Goal: Information Seeking & Learning: Learn about a topic

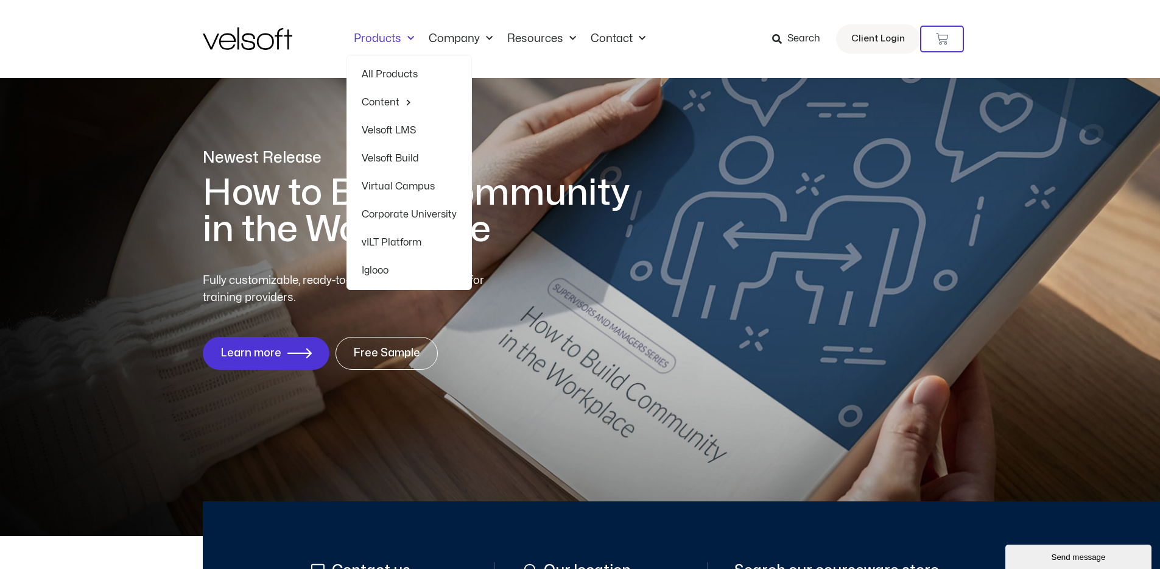
click at [382, 71] on link "All Products" at bounding box center [409, 74] width 95 height 28
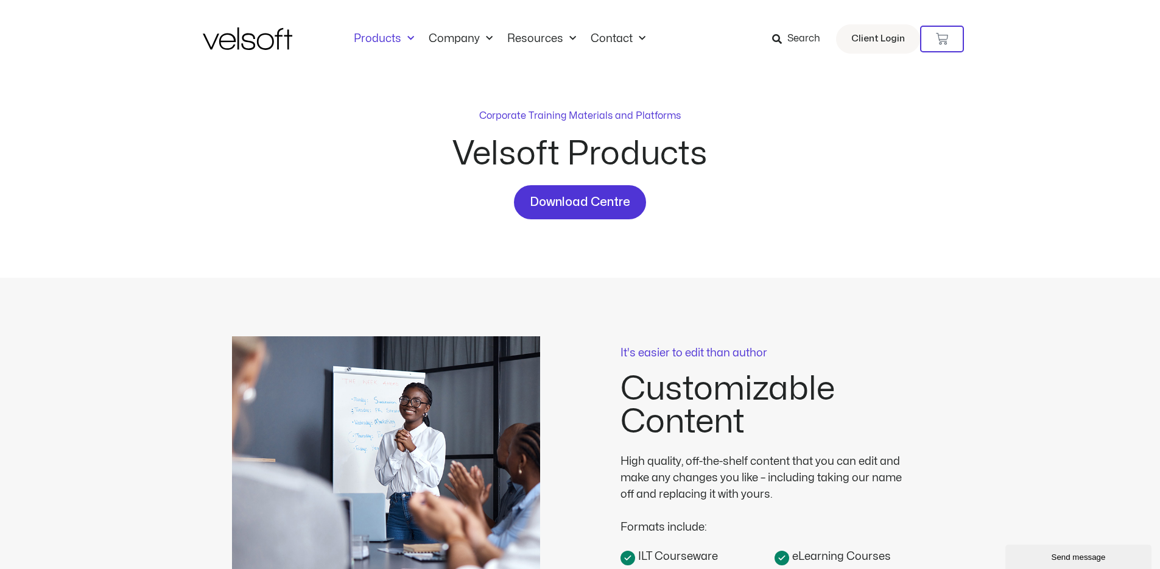
click at [284, 42] on img at bounding box center [248, 38] width 90 height 23
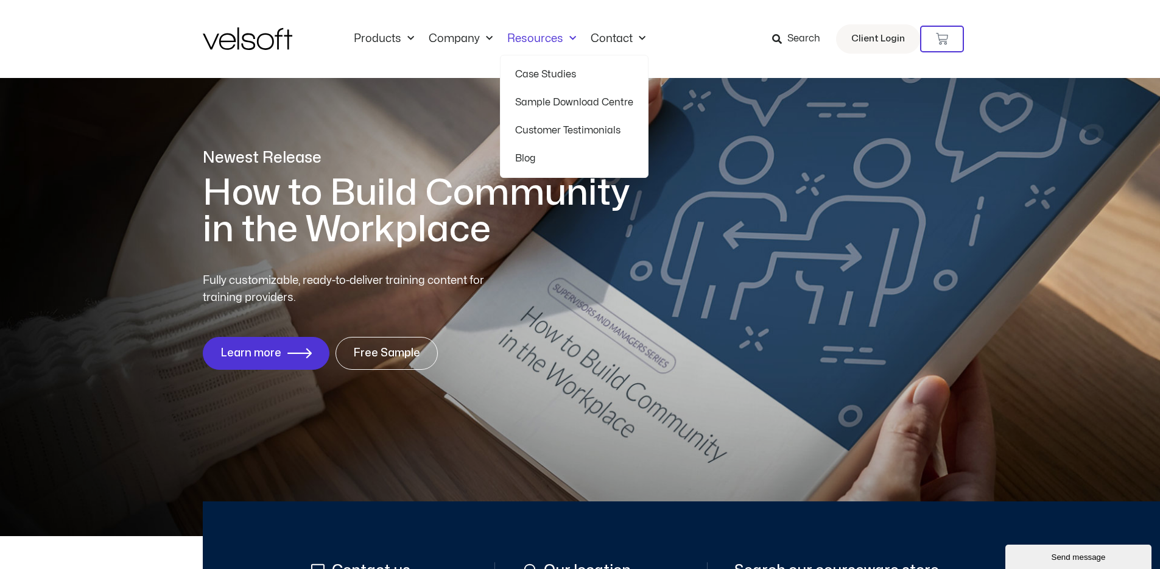
click at [523, 37] on link "Resources" at bounding box center [541, 38] width 83 height 13
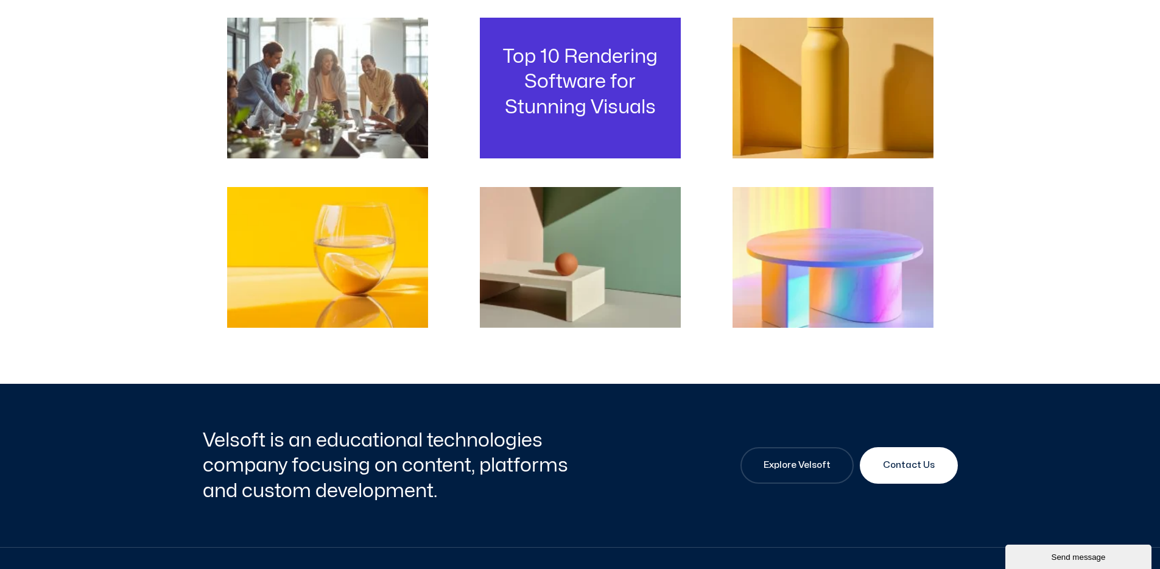
scroll to position [415, 0]
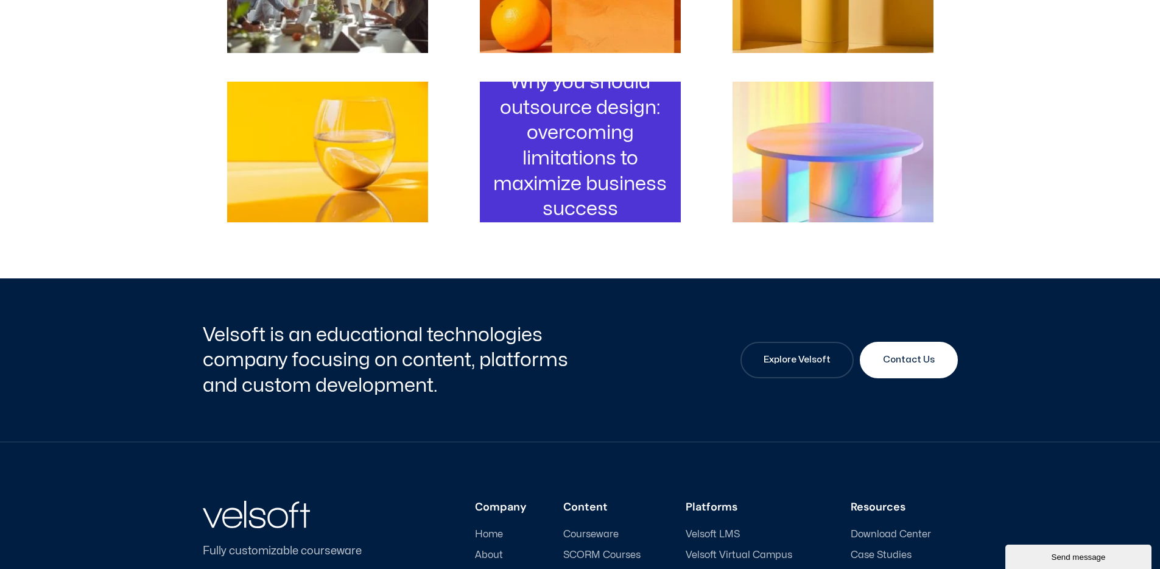
click at [560, 170] on h3 "Why you should outsource design: overcoming limitations to maximize business su…" at bounding box center [580, 145] width 183 height 152
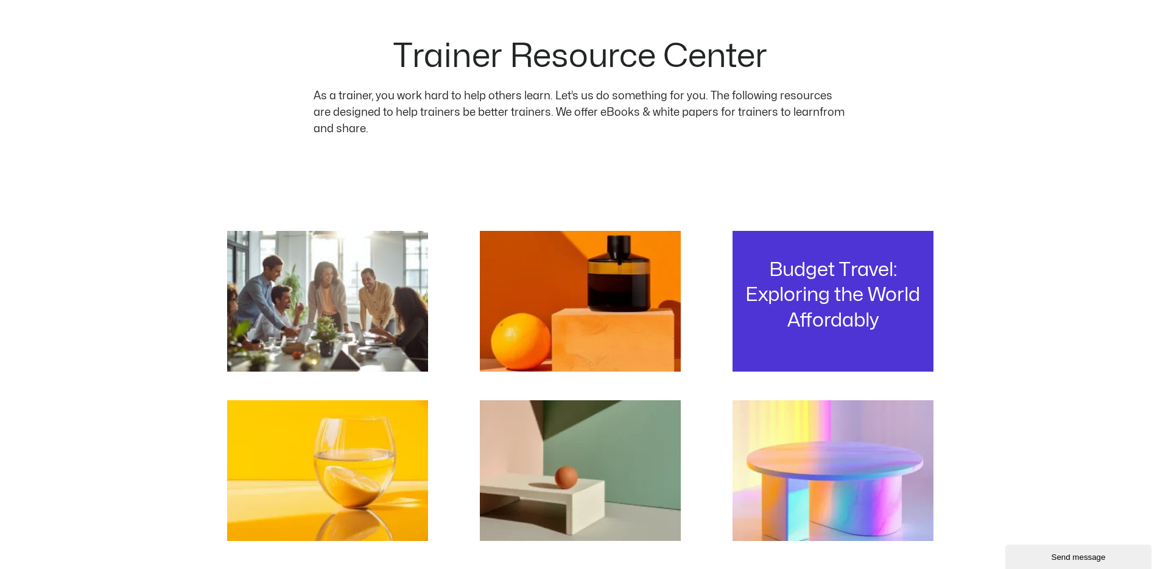
scroll to position [99, 0]
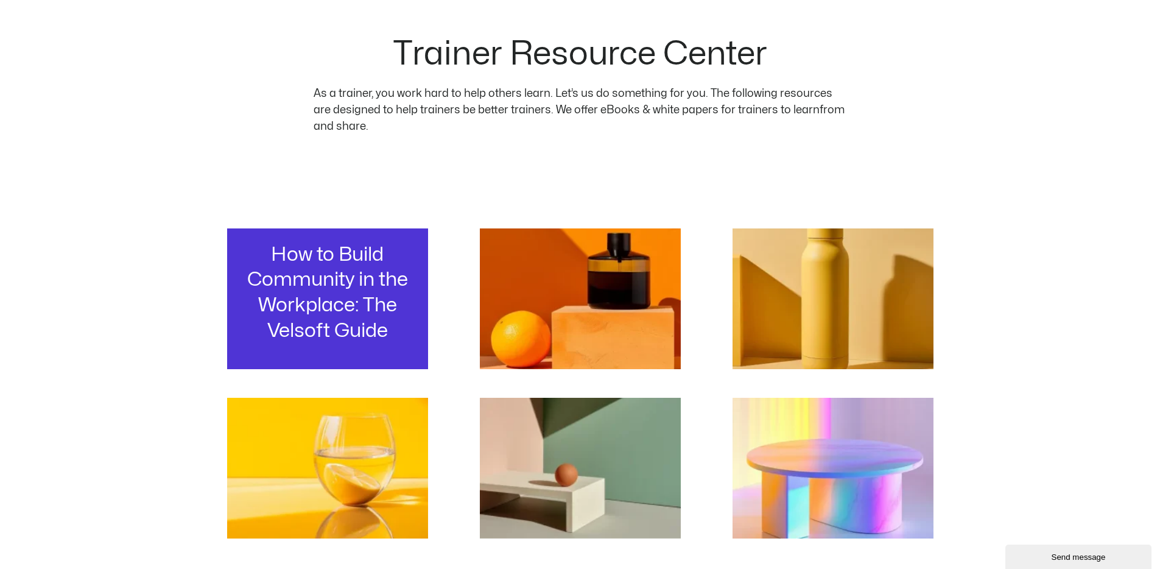
click at [339, 272] on h3 "How to Build Community in the Workplace: The Velsoft Guide" at bounding box center [327, 292] width 183 height 101
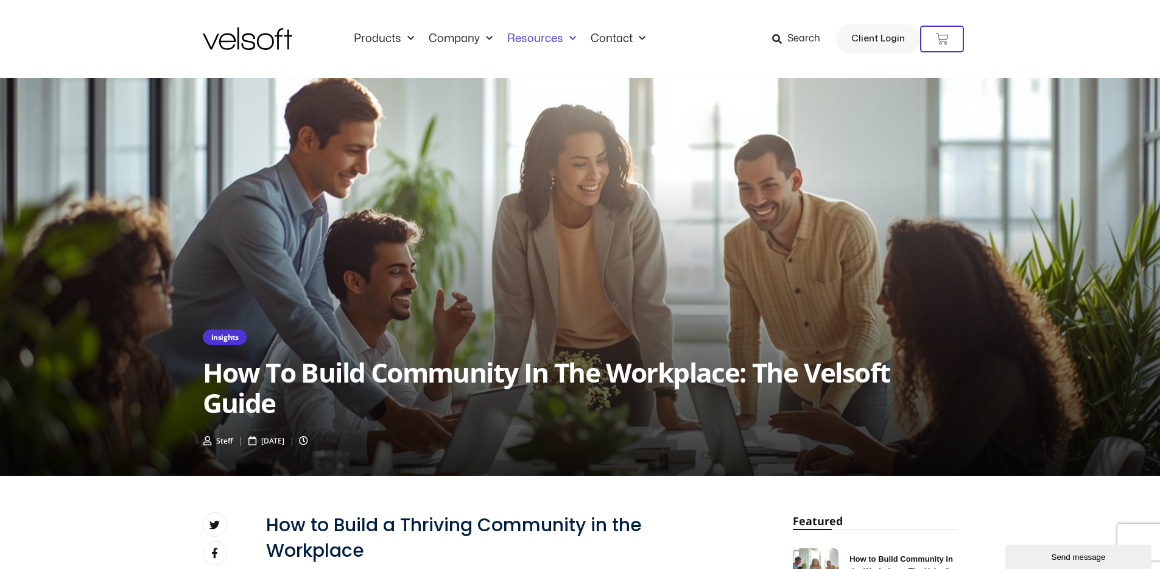
click at [532, 41] on link "Resources" at bounding box center [541, 38] width 83 height 13
click at [252, 43] on img at bounding box center [248, 38] width 90 height 23
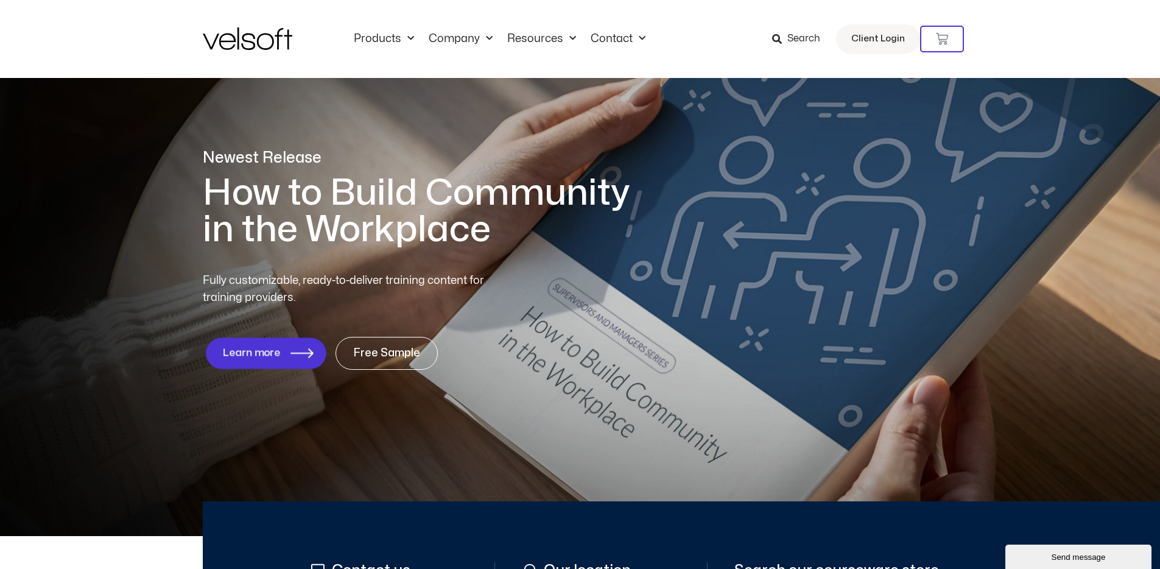
click at [273, 353] on span "Learn more" at bounding box center [251, 353] width 58 height 12
click at [290, 348] on icon "1 of 1" at bounding box center [301, 353] width 23 height 10
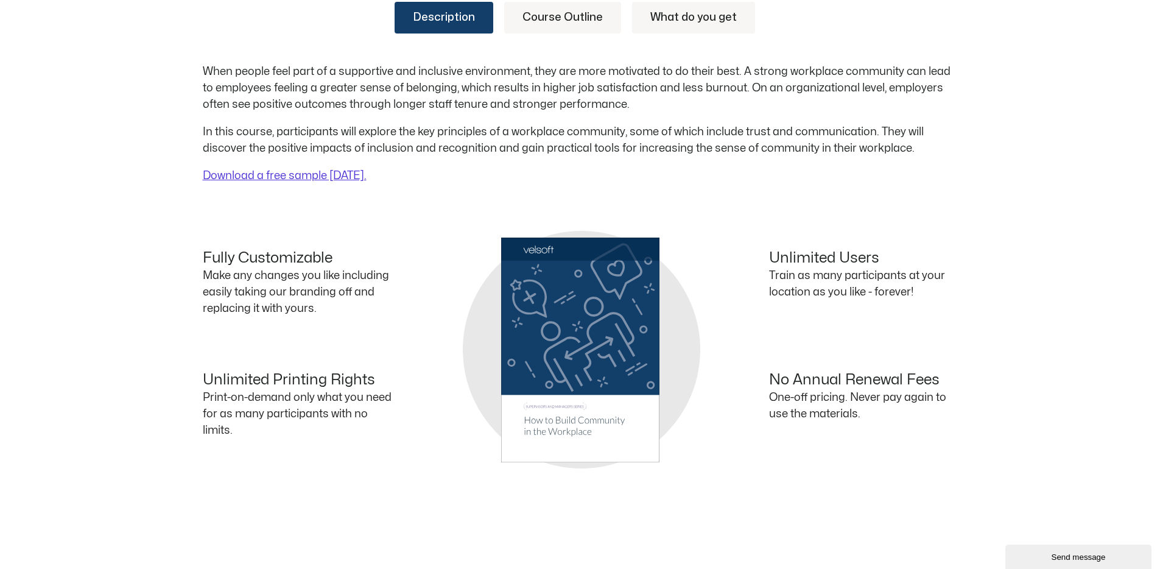
scroll to position [488, 0]
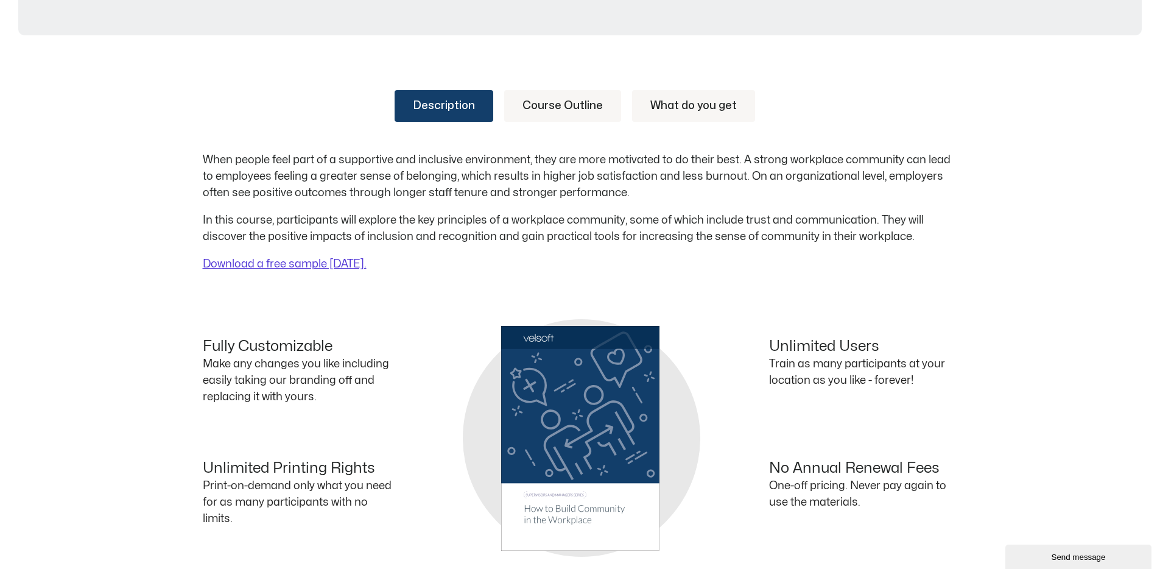
click at [509, 110] on link "Course Outline" at bounding box center [562, 106] width 117 height 32
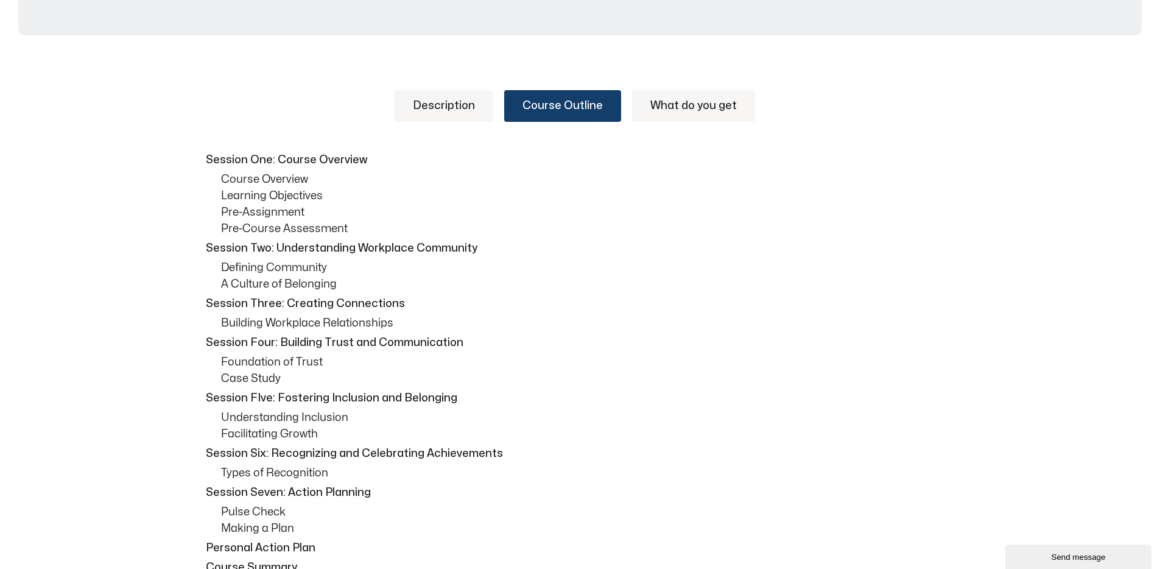
click at [714, 112] on link "What do you get" at bounding box center [693, 106] width 123 height 32
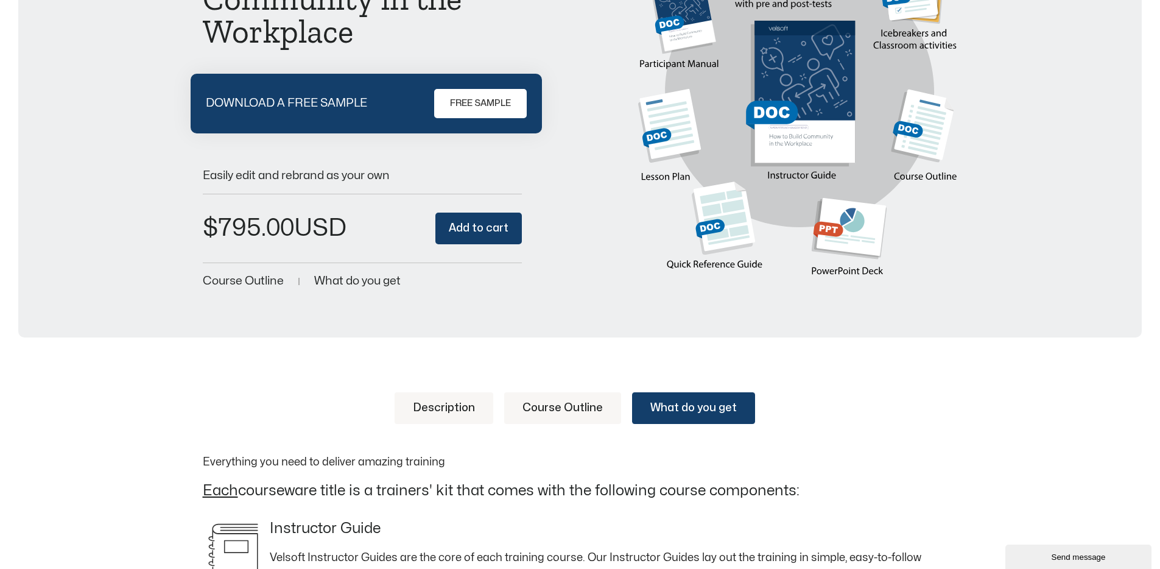
scroll to position [0, 0]
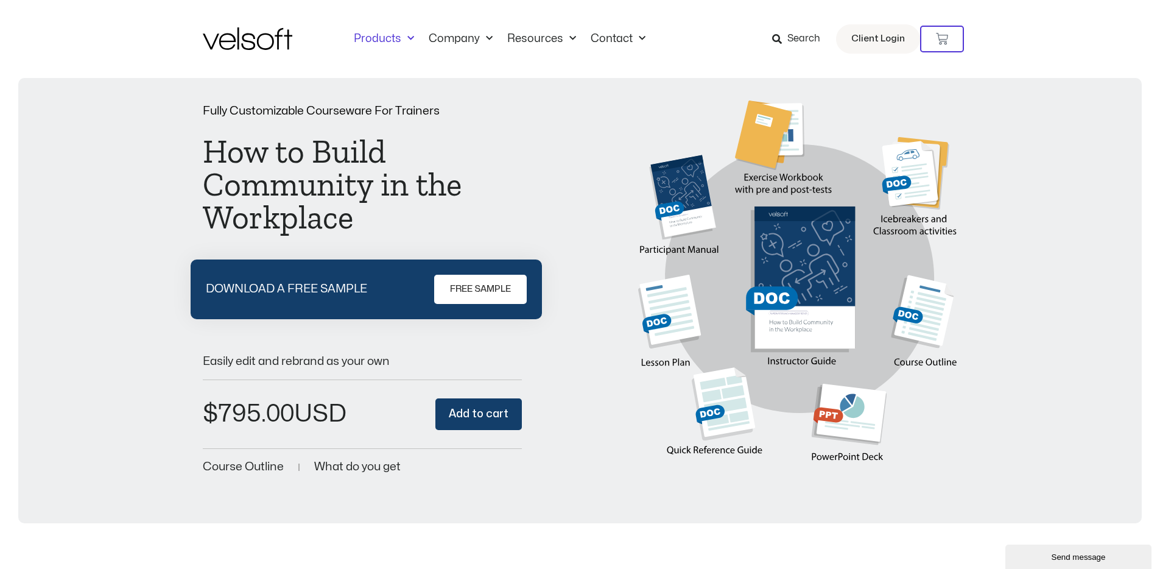
click at [385, 36] on link "Products" at bounding box center [384, 38] width 75 height 13
